Goal: Transaction & Acquisition: Purchase product/service

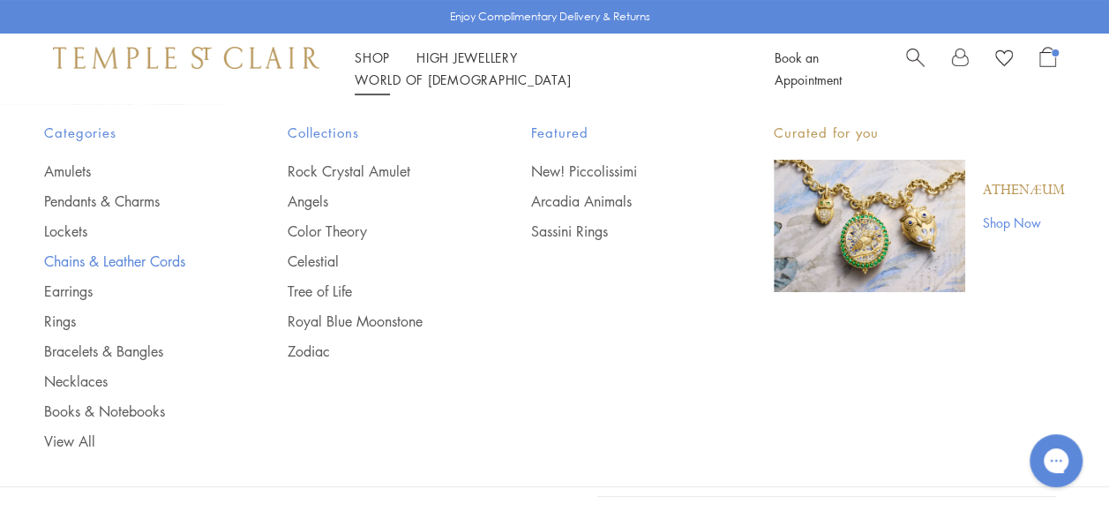
click at [64, 258] on link "Chains & Leather Cords" at bounding box center [130, 260] width 173 height 19
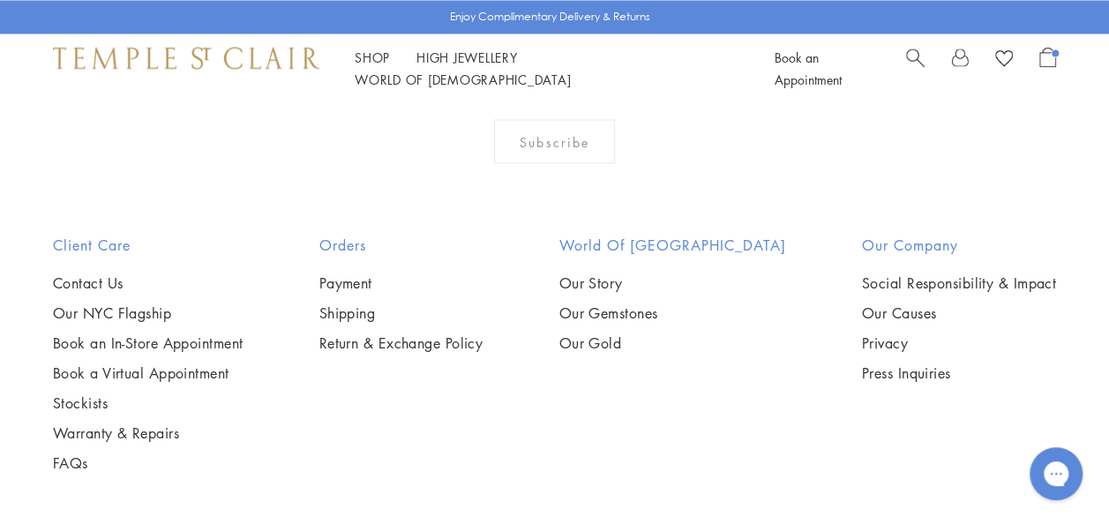
scroll to position [1548, 0]
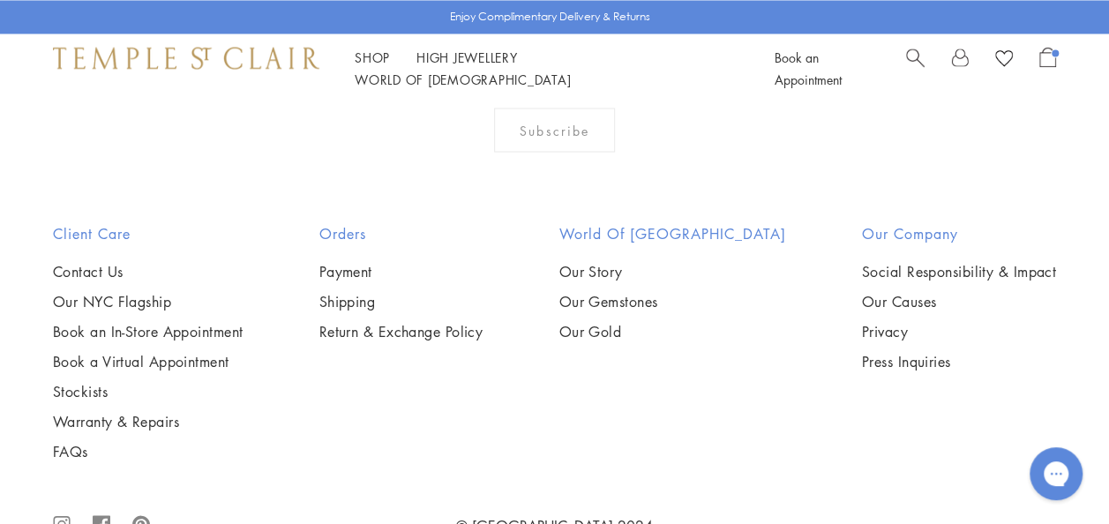
click at [0, 0] on img at bounding box center [0, 0] width 0 height 0
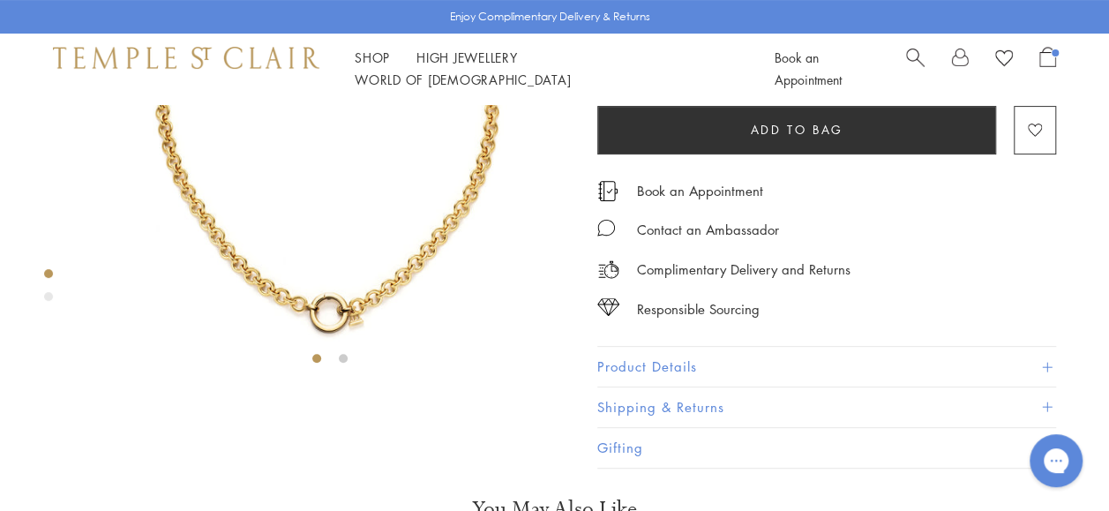
scroll to position [220, 0]
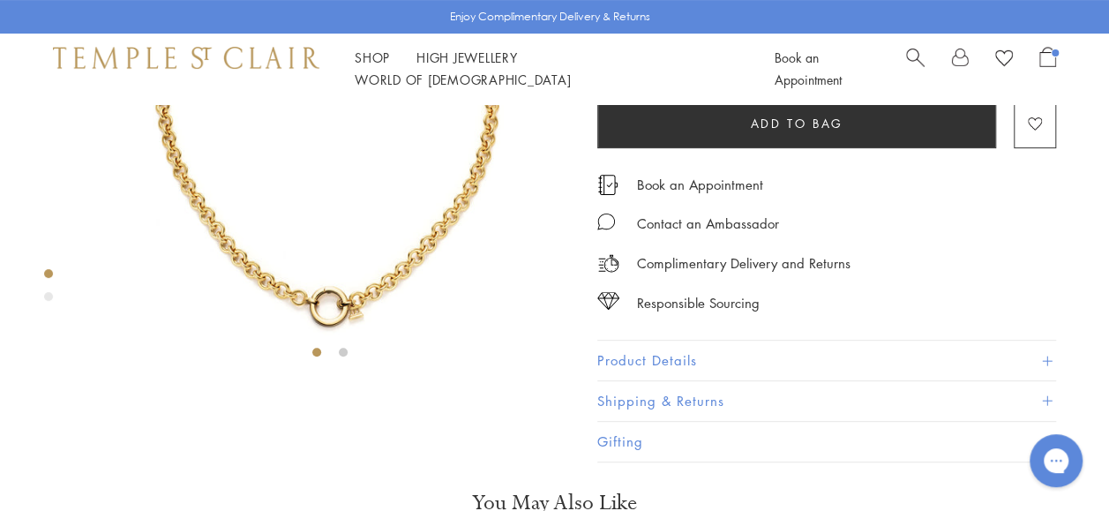
click at [1048, 365] on span at bounding box center [1047, 361] width 10 height 10
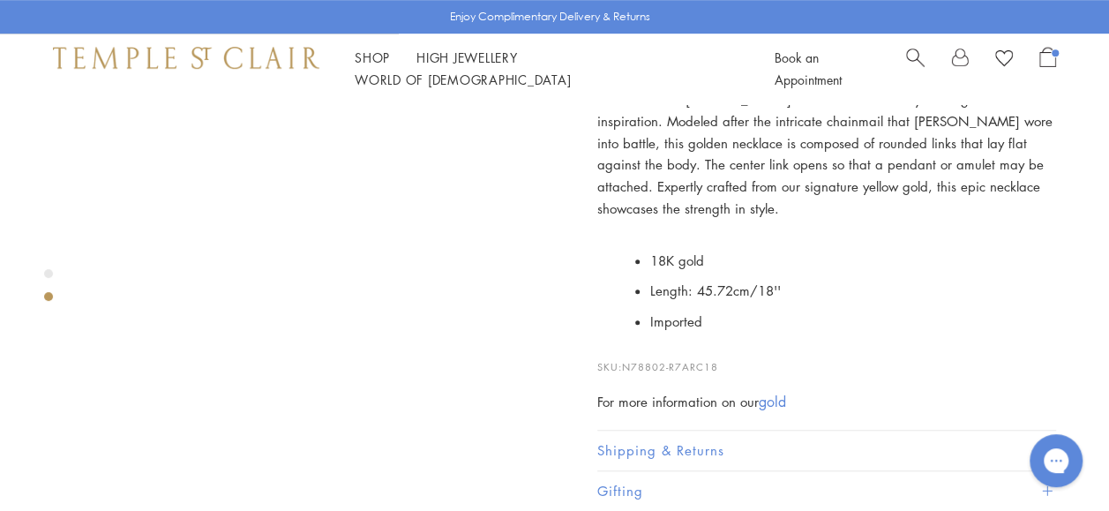
scroll to position [540, 0]
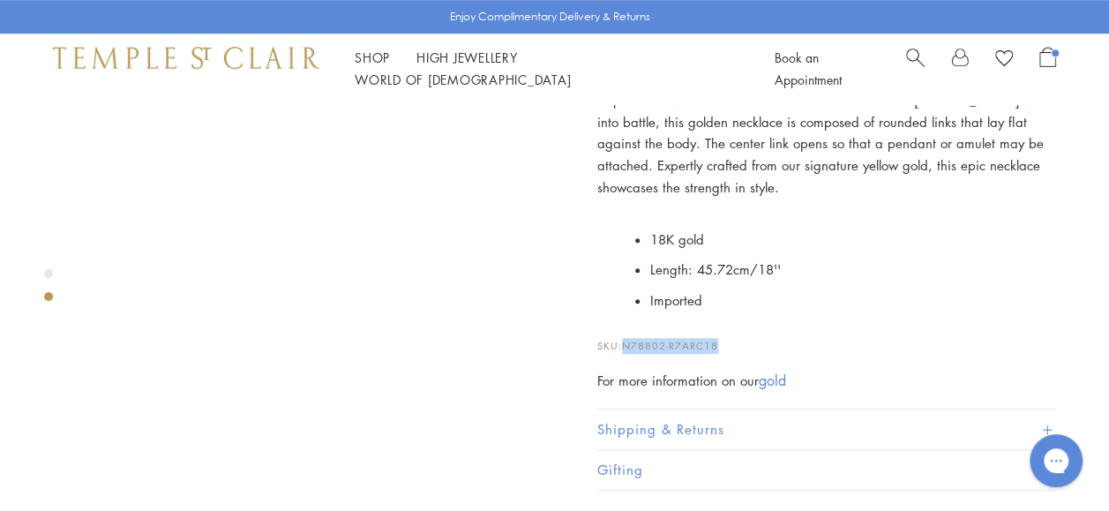
drag, startPoint x: 718, startPoint y: 392, endPoint x: 626, endPoint y: 392, distance: 91.7
click at [626, 354] on p "SKU: N78802-R7ARC18" at bounding box center [826, 337] width 459 height 34
drag, startPoint x: 626, startPoint y: 392, endPoint x: 644, endPoint y: 380, distance: 21.0
copy span "N78802-R7ARC18"
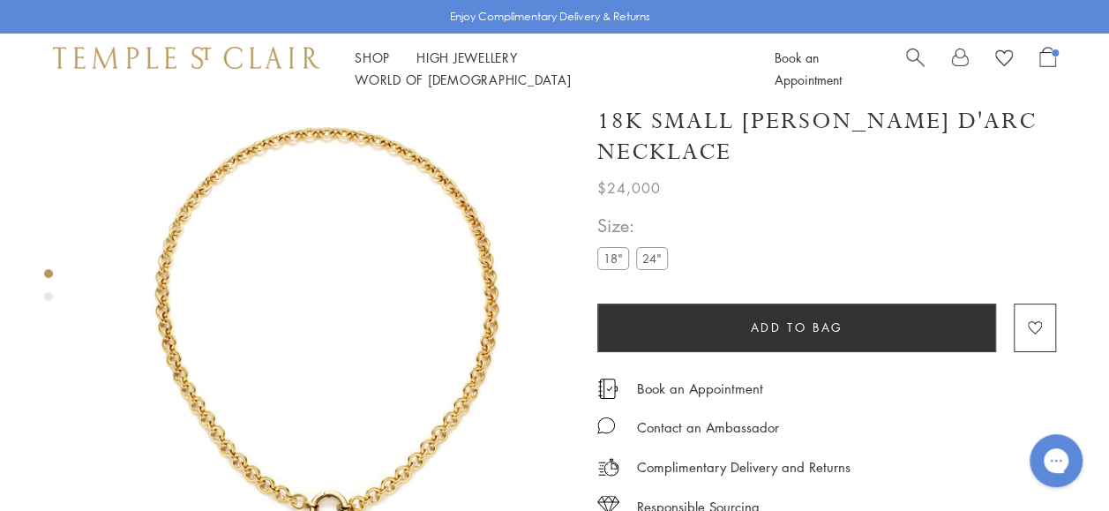
scroll to position [0, 0]
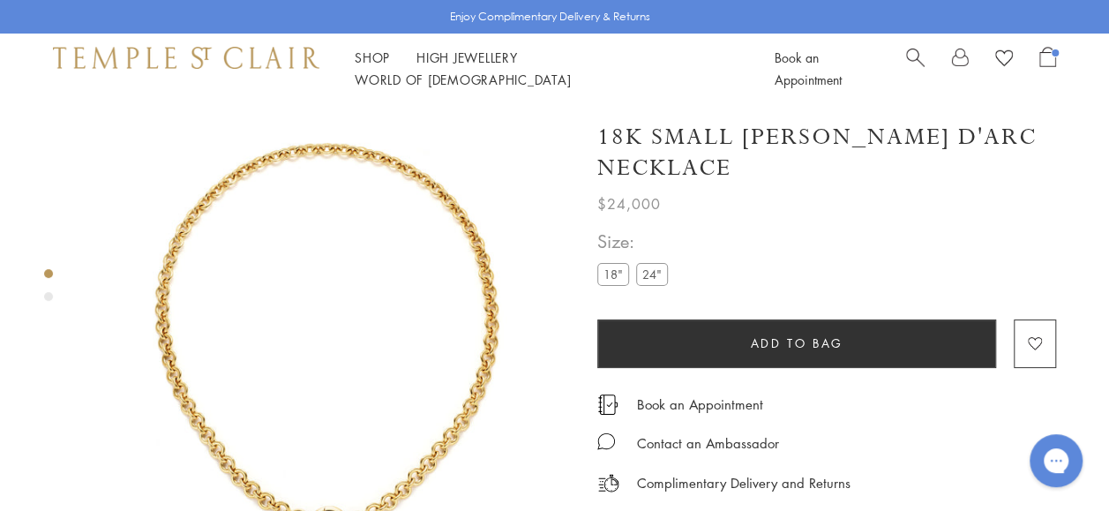
click at [648, 263] on label "24"" at bounding box center [652, 274] width 32 height 22
